Goal: Information Seeking & Learning: Find specific fact

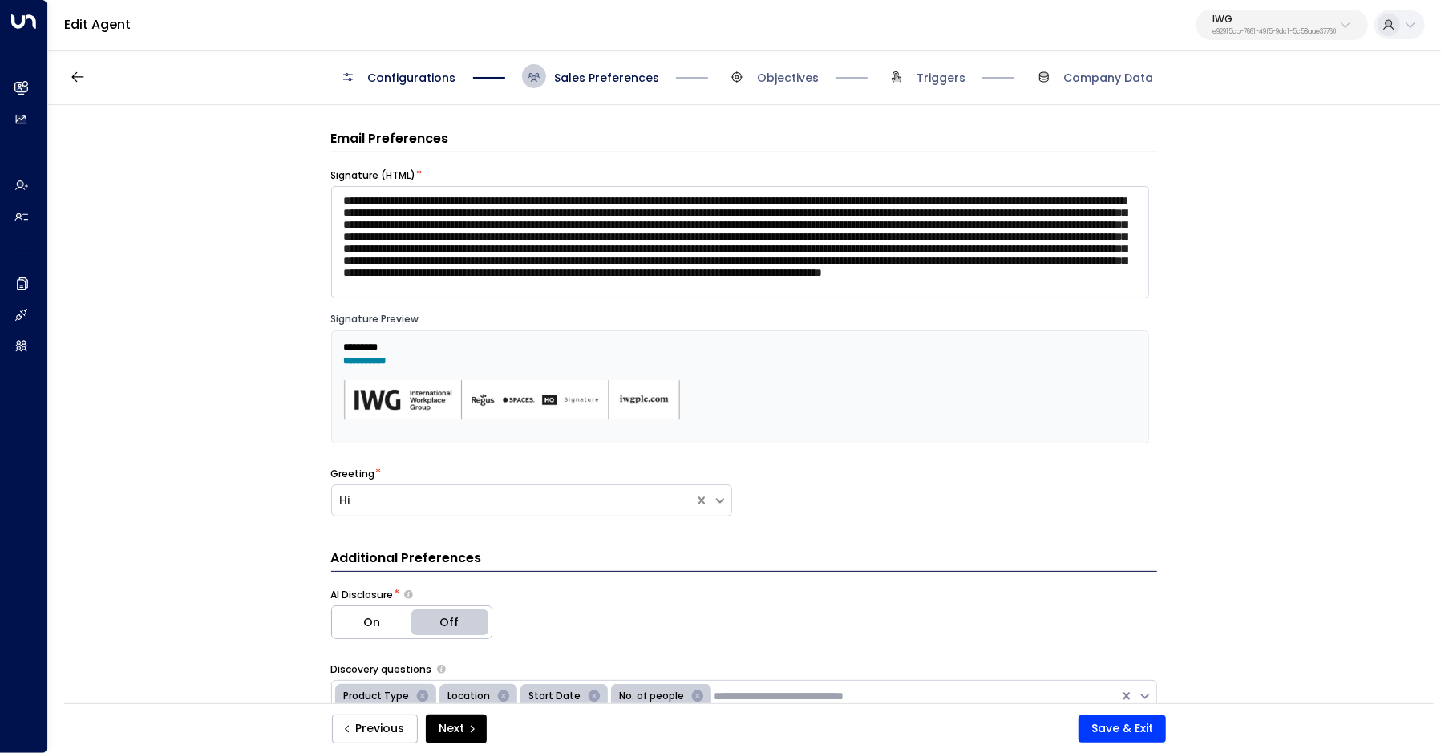
scroll to position [254, 0]
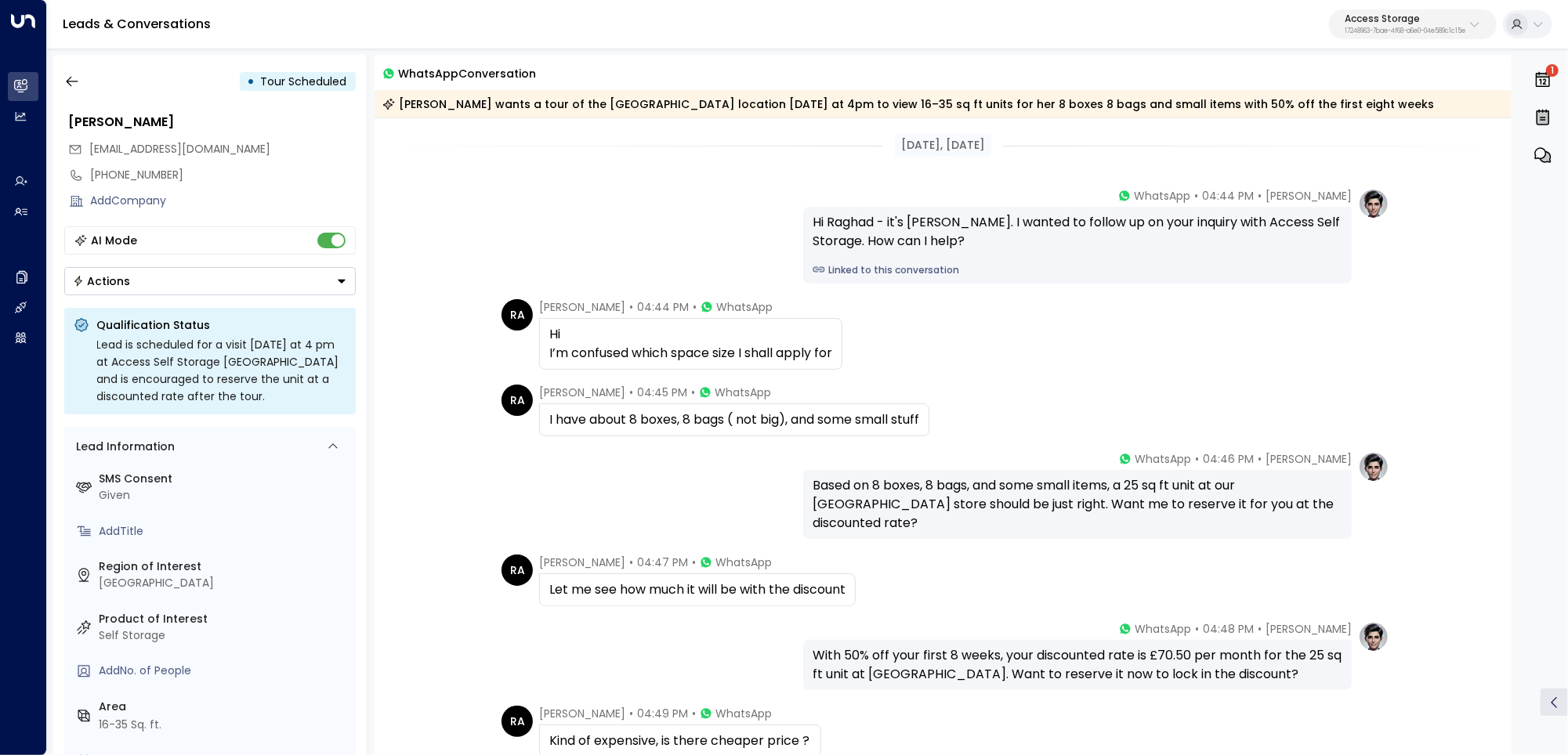
click at [876, 271] on link "Linked to this conversation" at bounding box center [1078, 270] width 530 height 14
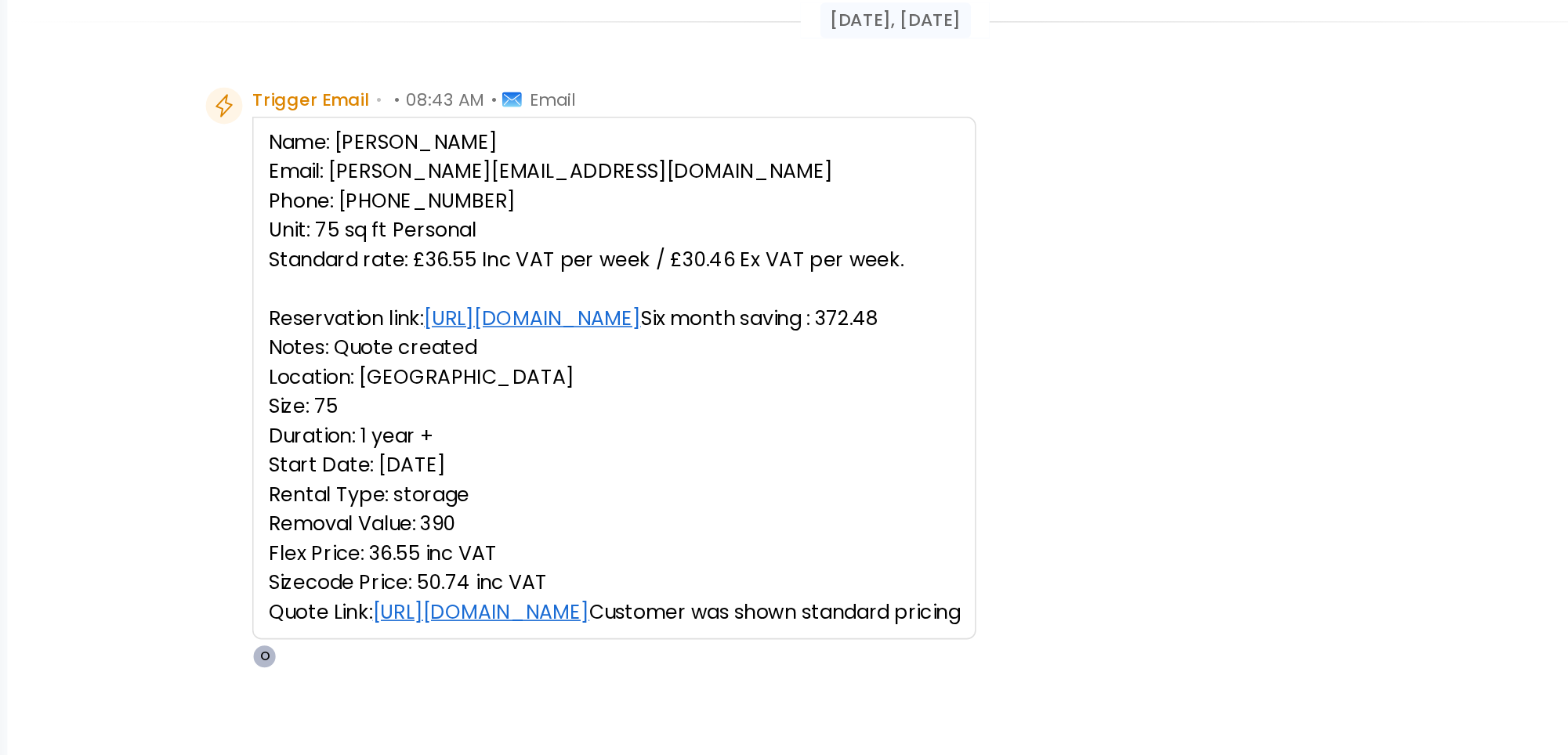
scroll to position [36, 0]
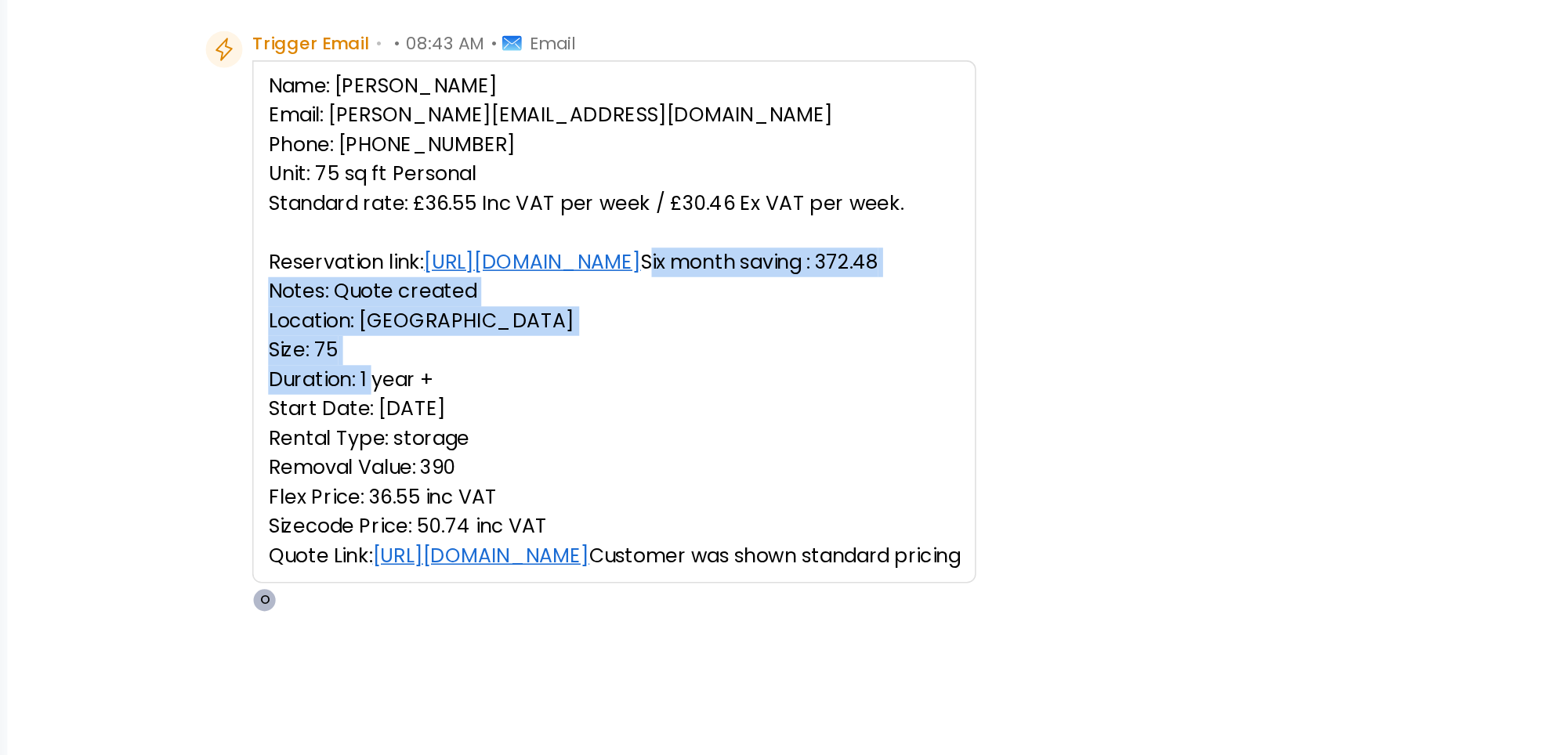
drag, startPoint x: 542, startPoint y: 315, endPoint x: 685, endPoint y: 380, distance: 157.1
click at [685, 380] on pre "Name: Mr Dale Fellows Email: Dale.fellows@outlook.com Phone: 07516046874 Unit: …" at bounding box center [762, 332] width 443 height 319
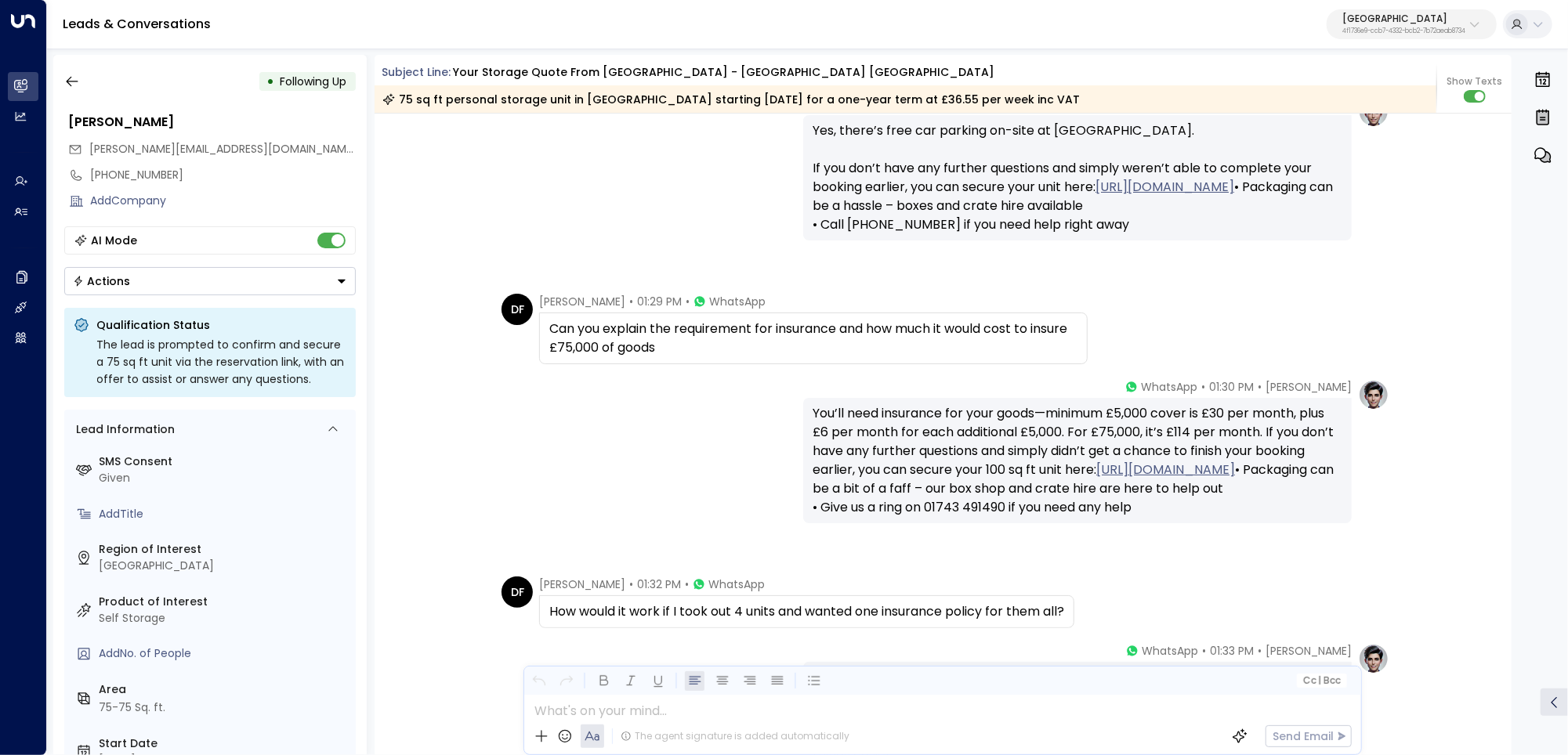
scroll to position [4246, 0]
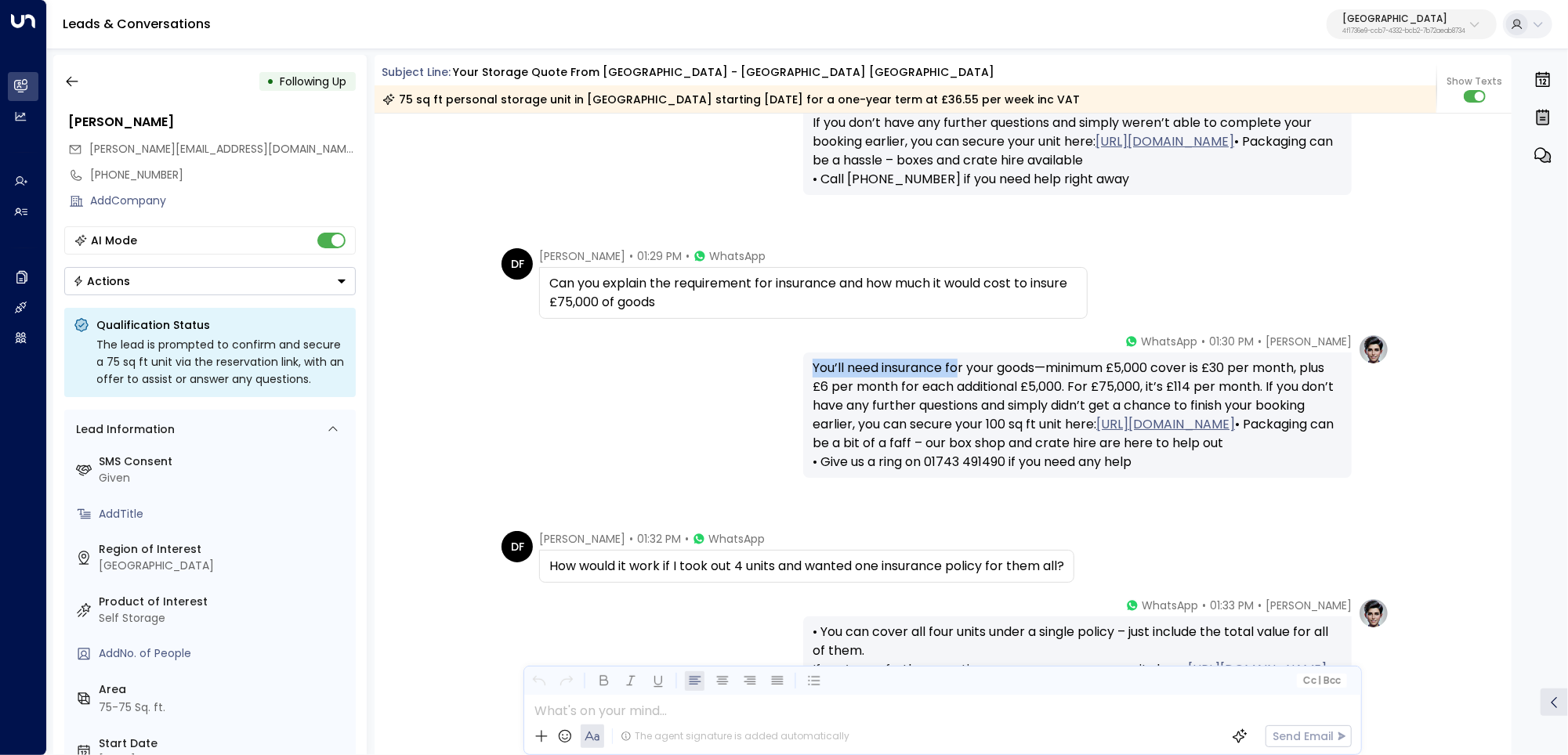
drag, startPoint x: 794, startPoint y: 362, endPoint x: 972, endPoint y: 357, distance: 178.1
click at [971, 358] on div "Olivia Parker • 01:30 PM • WhatsApp You’ll need insurance for your goods—minimu…" at bounding box center [943, 406] width 893 height 145
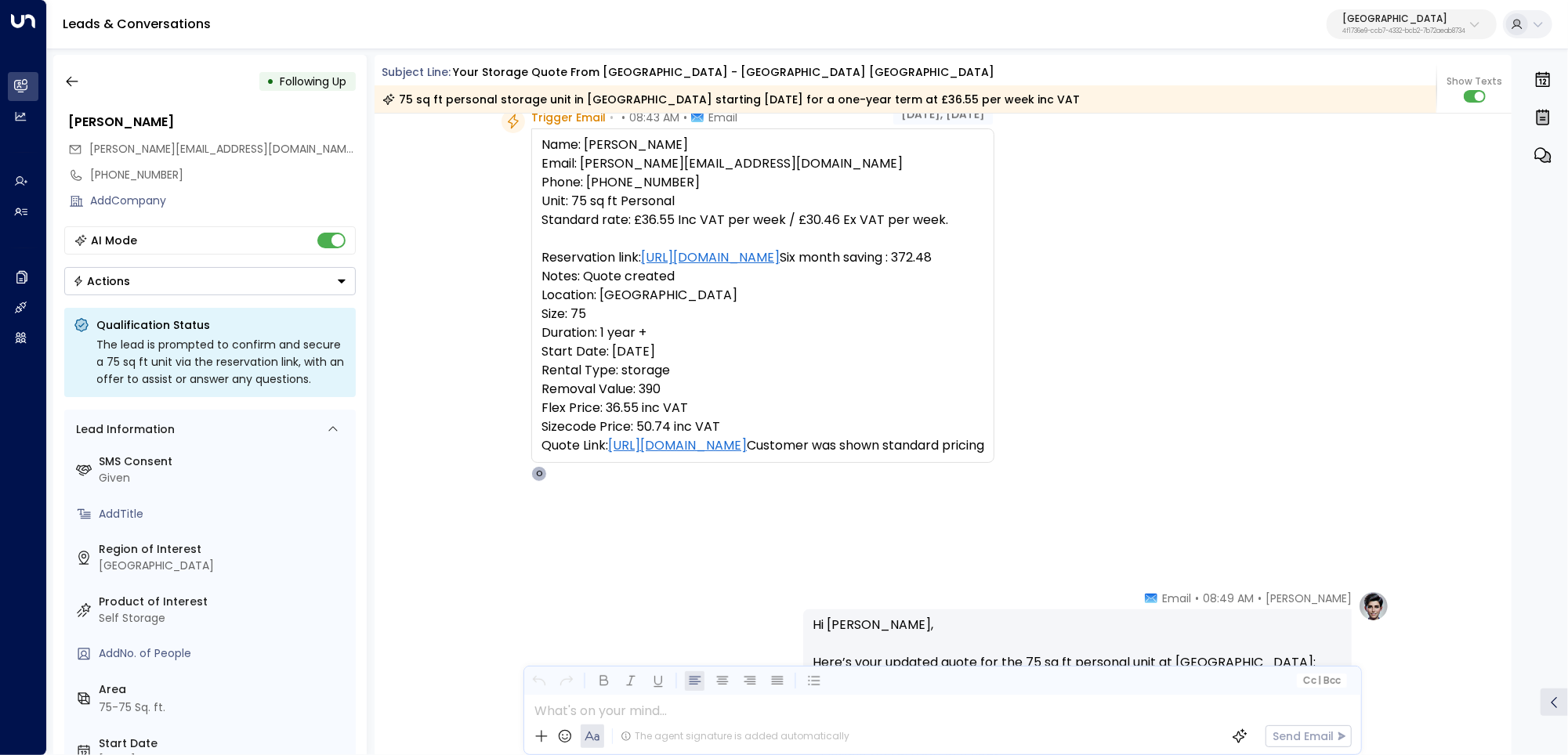
scroll to position [39, 0]
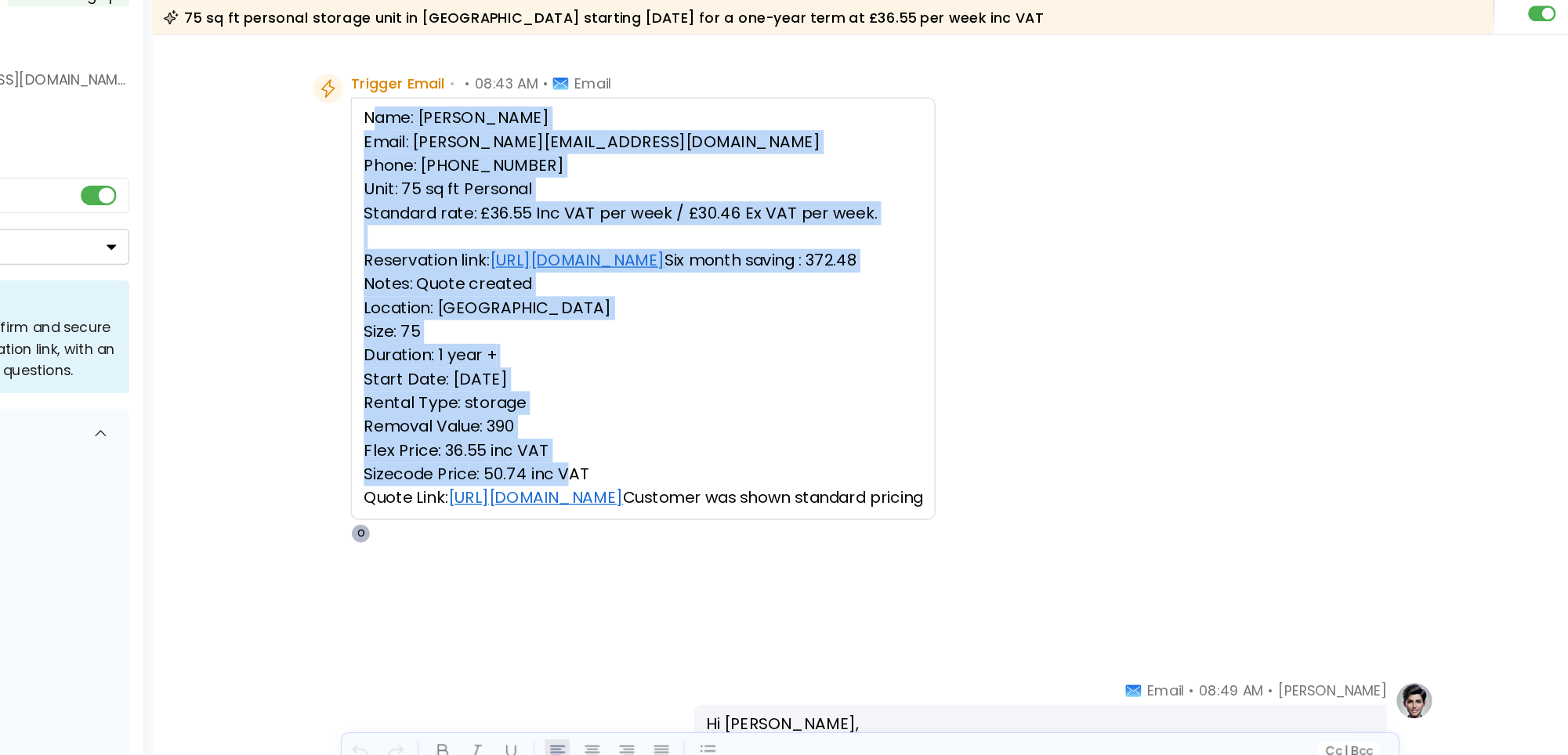
drag, startPoint x: 552, startPoint y: 172, endPoint x: 738, endPoint y: 479, distance: 358.9
click at [738, 479] on pre "Name: Mr Dale Fellows Email: Dale.fellows@outlook.com Phone: 07516046874 Unit: …" at bounding box center [762, 329] width 443 height 319
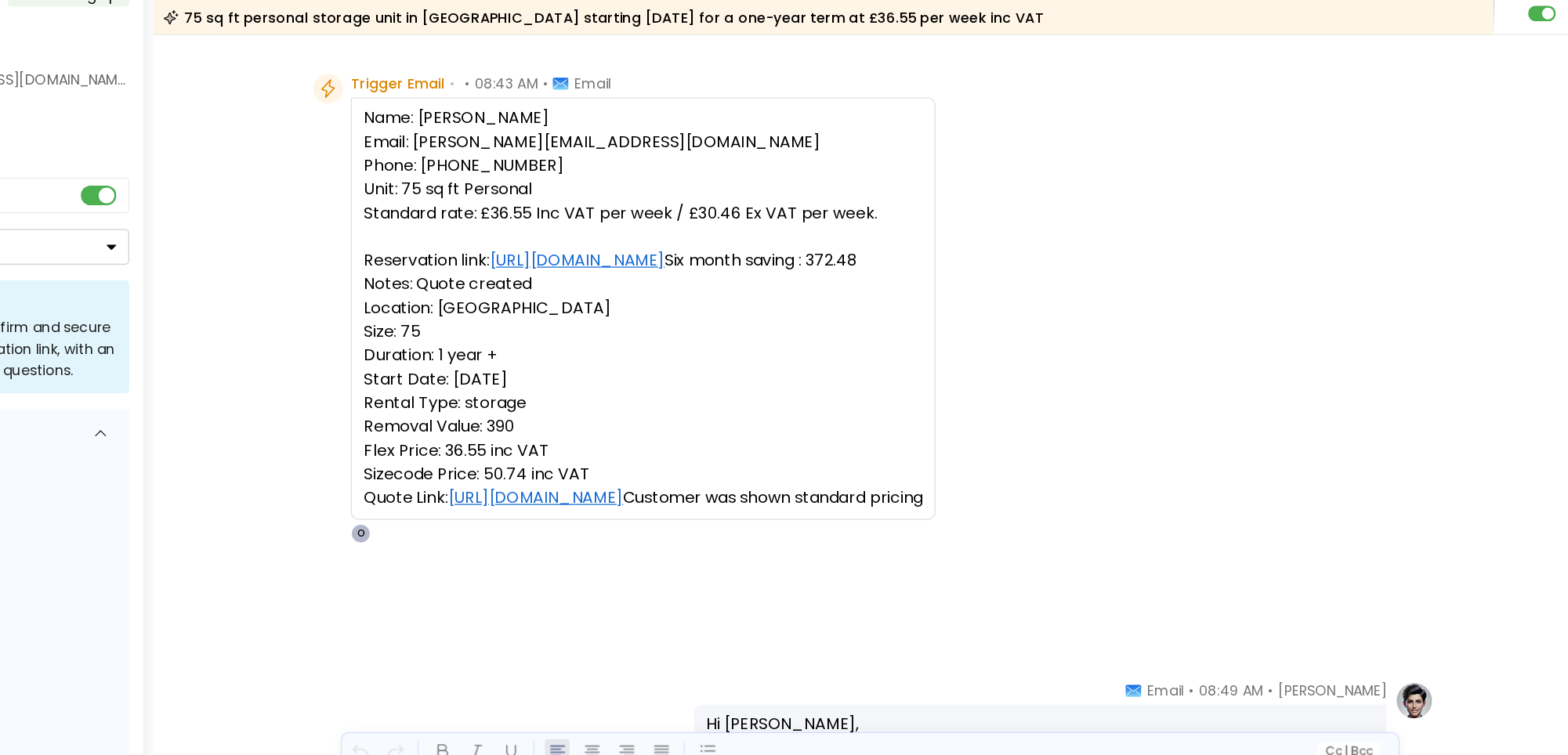
click at [812, 489] on pre "Name: Mr Dale Fellows Email: Dale.fellows@outlook.com Phone: 07516046874 Unit: …" at bounding box center [762, 329] width 443 height 319
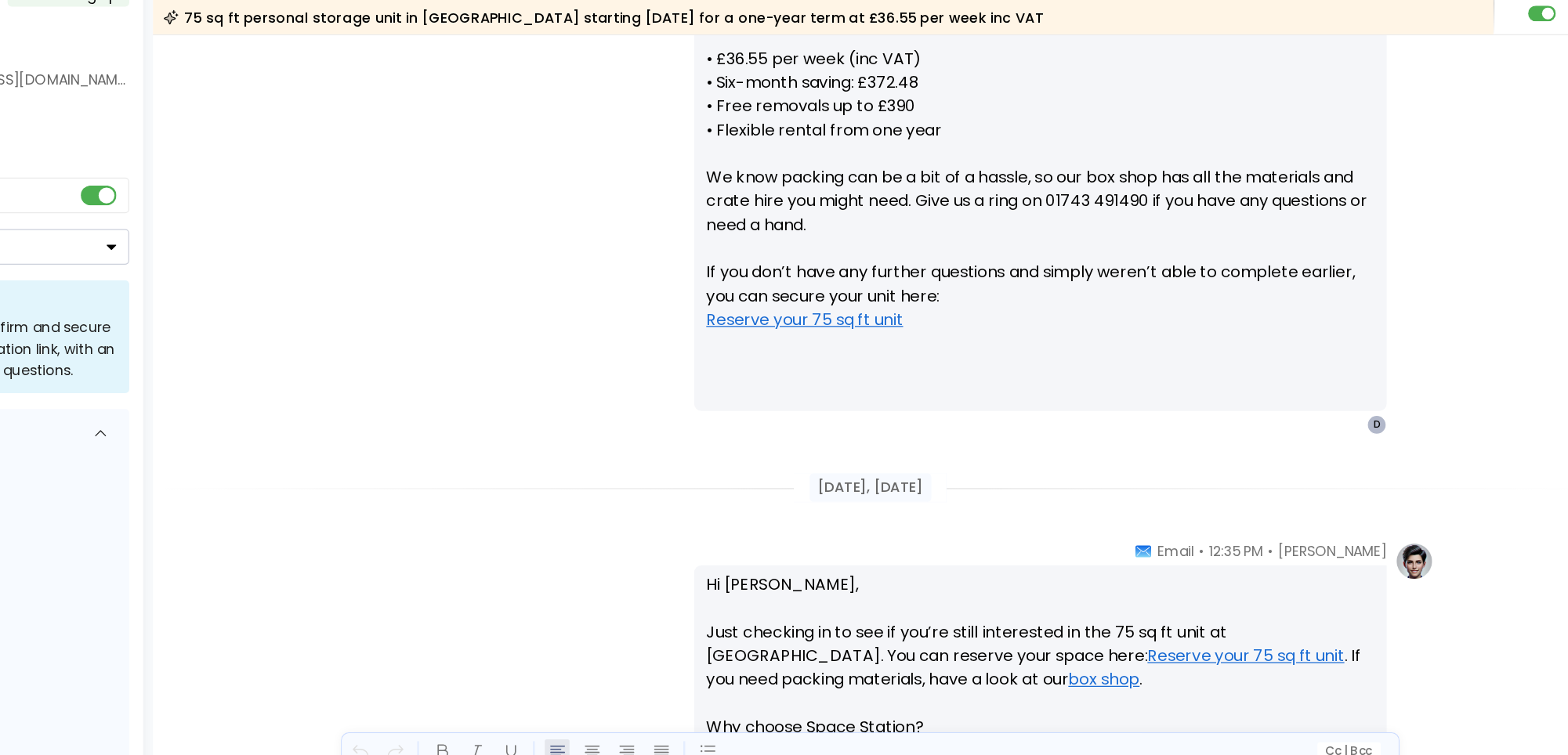
scroll to position [659, 0]
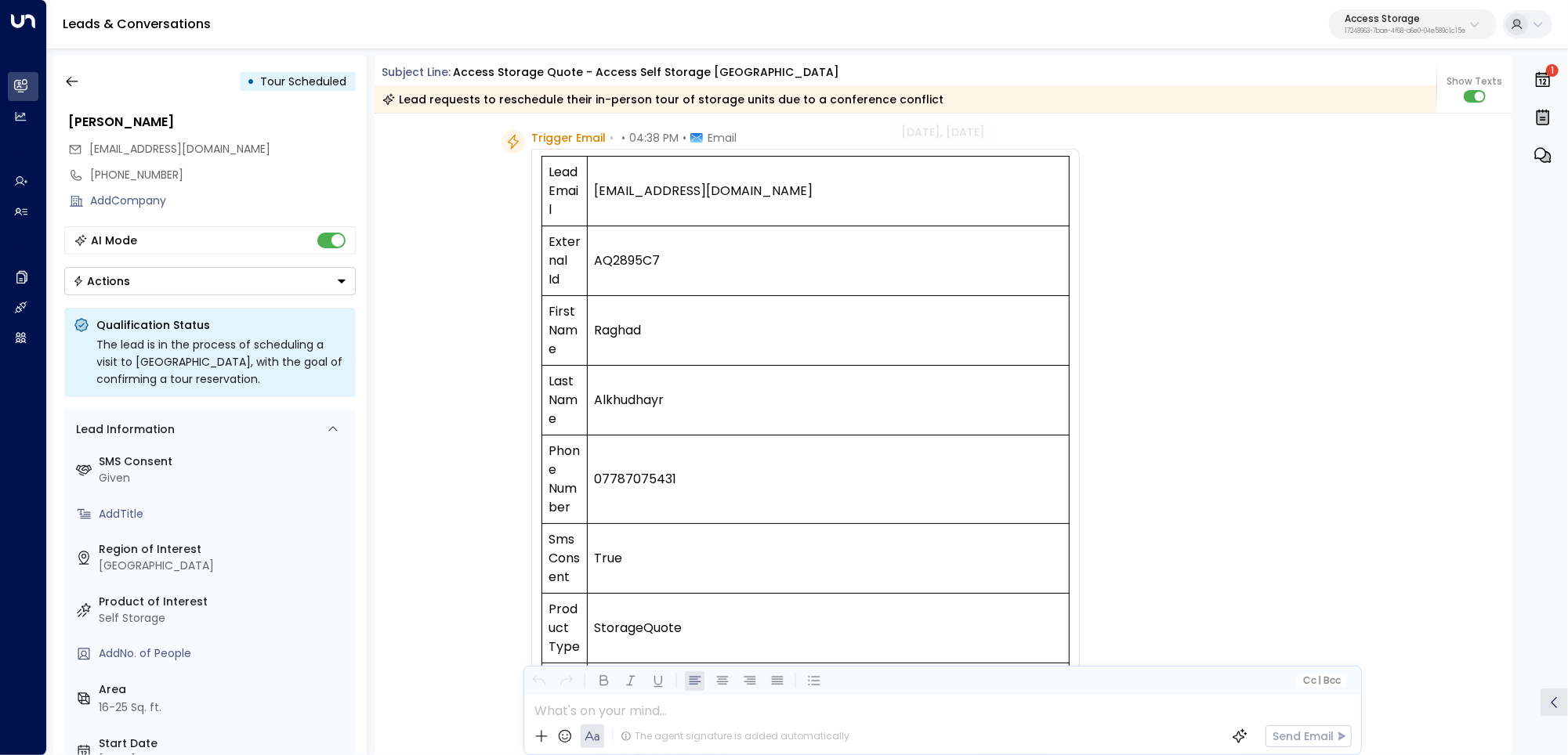
scroll to position [69, 0]
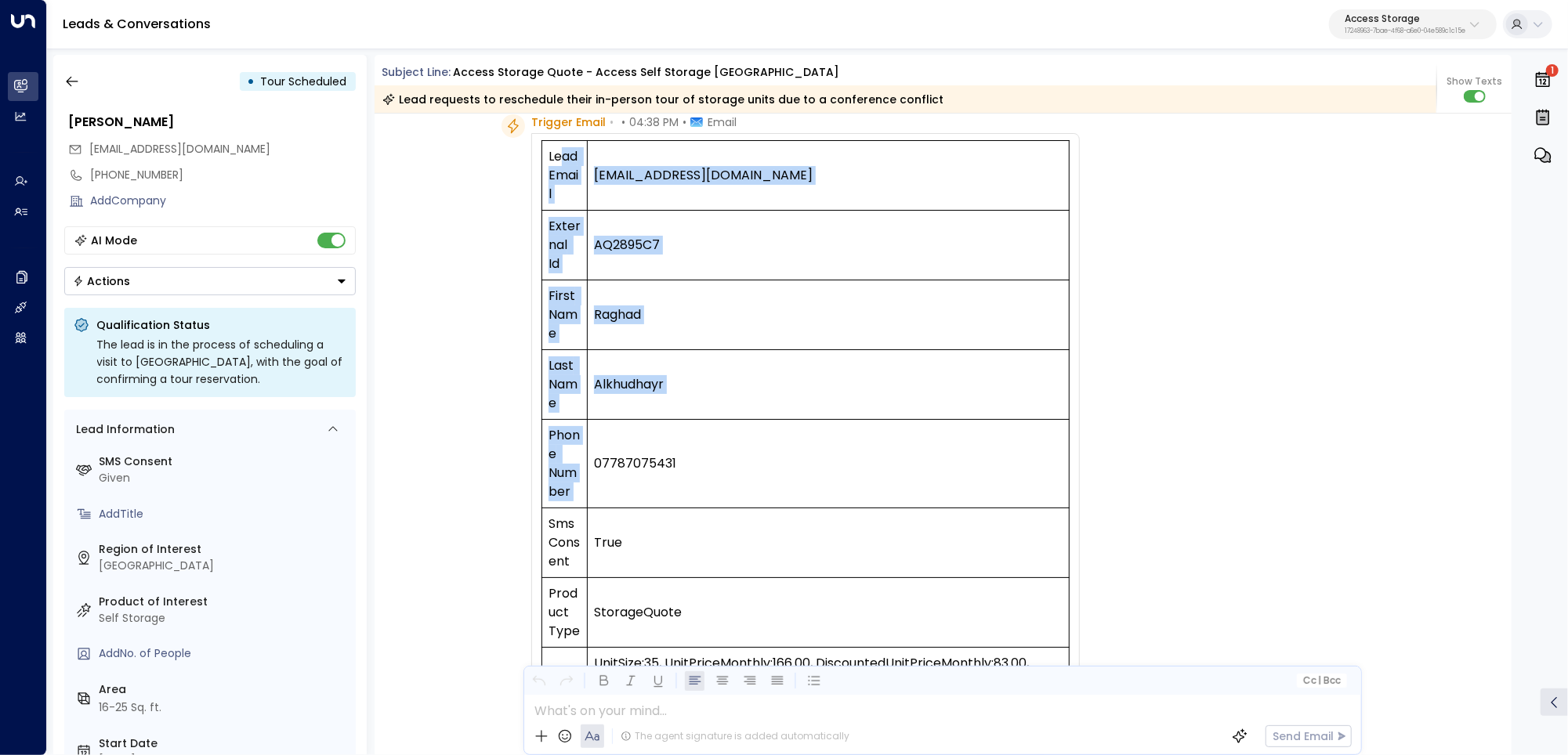
drag, startPoint x: 559, startPoint y: 147, endPoint x: 634, endPoint y: 447, distance: 309.2
click at [634, 447] on tbody "Lead Email ro_ro929@hotmail.com External Id AQ2895C7 First Name Raghad Last Nam…" at bounding box center [806, 508] width 528 height 734
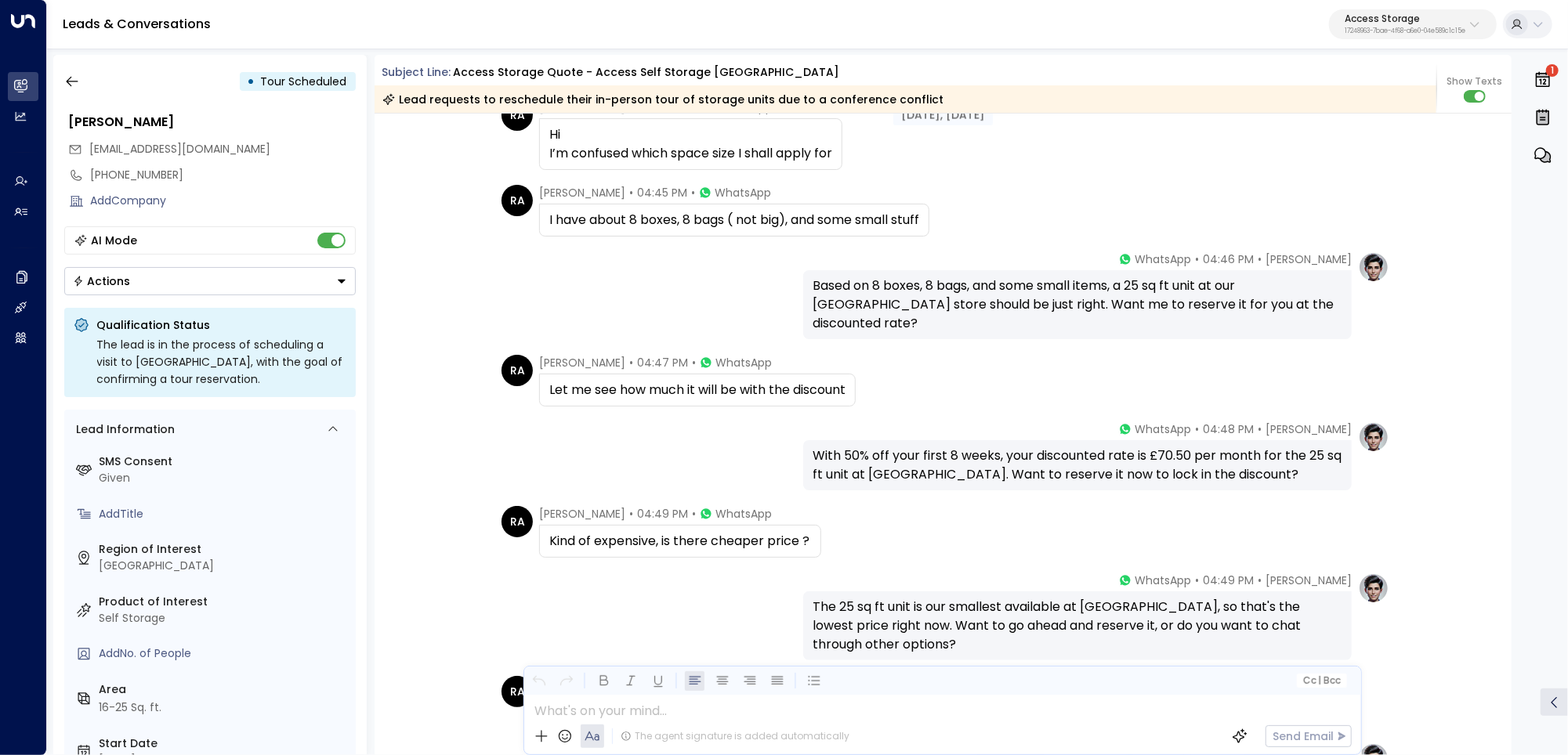
scroll to position [1426, 0]
